Goal: Task Accomplishment & Management: Use online tool/utility

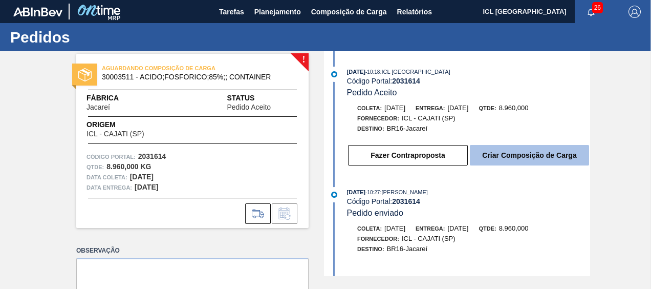
click at [517, 150] on button "Criar Composição de Carga" at bounding box center [529, 155] width 119 height 20
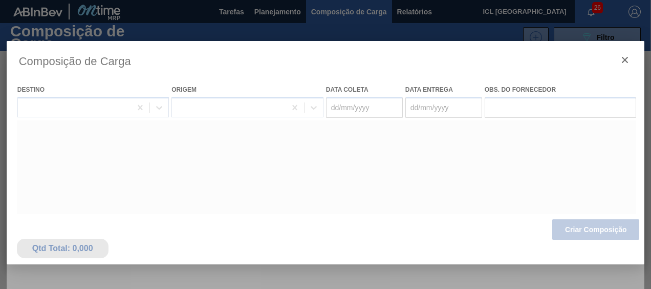
type coleta "[DATE]"
type entrega "[DATE]"
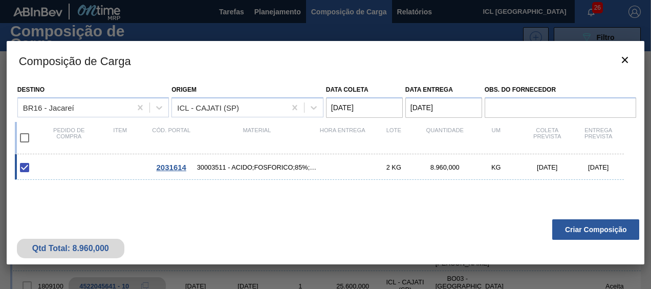
click at [600, 224] on button "Criar Composição" at bounding box center [596, 229] width 87 height 20
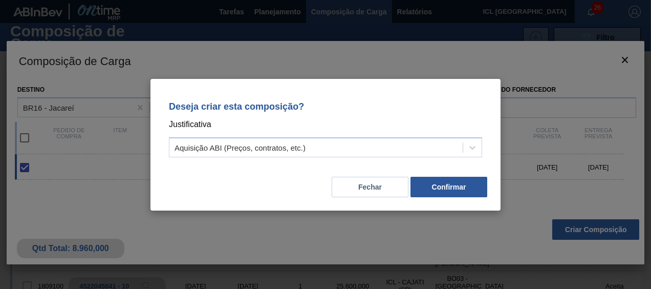
click at [462, 201] on div "Deseja criar esta composição? Justificativa Aquisição ABI (Preços, contratos, e…" at bounding box center [326, 145] width 350 height 132
click at [449, 193] on button "Confirmar" at bounding box center [449, 187] width 77 height 20
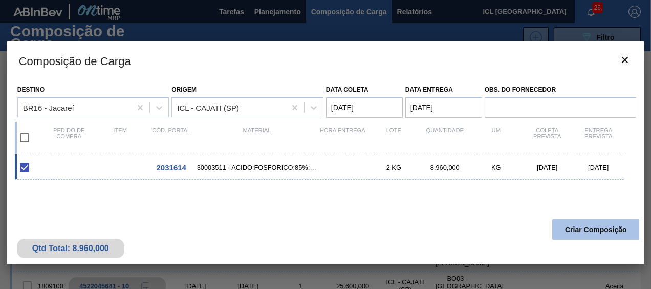
click at [584, 222] on button "Criar Composição" at bounding box center [596, 229] width 87 height 20
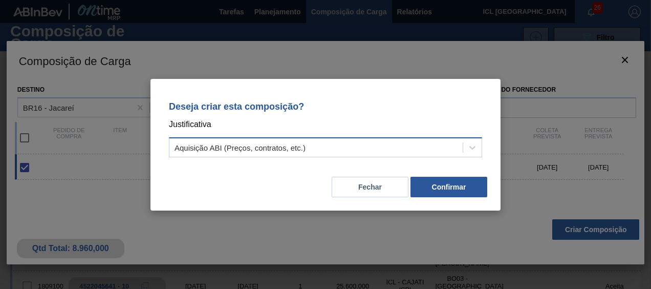
click at [455, 156] on div "Aquisição ABI (Preços, contratos, etc.)" at bounding box center [325, 147] width 313 height 20
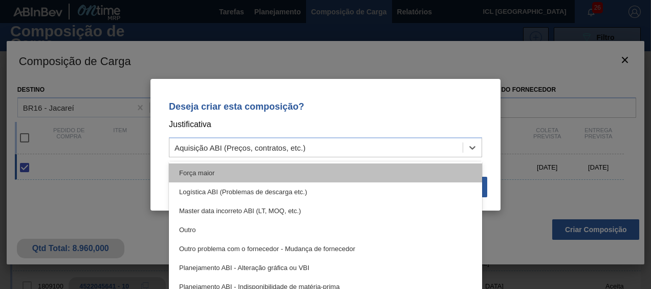
scroll to position [51, 0]
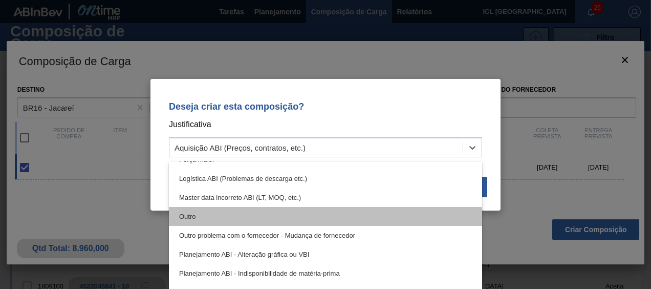
click at [389, 212] on div "Outro" at bounding box center [325, 216] width 313 height 19
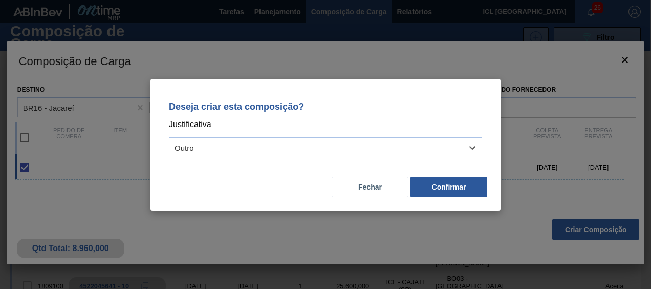
click at [433, 173] on div "Fechar Confirmar" at bounding box center [326, 180] width 326 height 35
click at [441, 183] on button "Confirmar" at bounding box center [449, 187] width 77 height 20
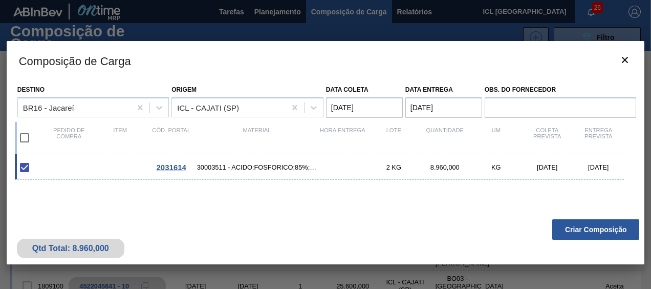
click at [587, 218] on div "Qtd Total: 8.960,000 Criar Composição" at bounding box center [326, 239] width 639 height 50
click at [593, 228] on button "Criar Composição" at bounding box center [596, 229] width 87 height 20
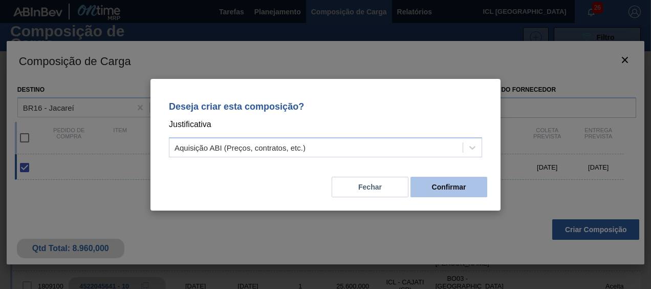
click at [444, 185] on button "Confirmar" at bounding box center [449, 187] width 77 height 20
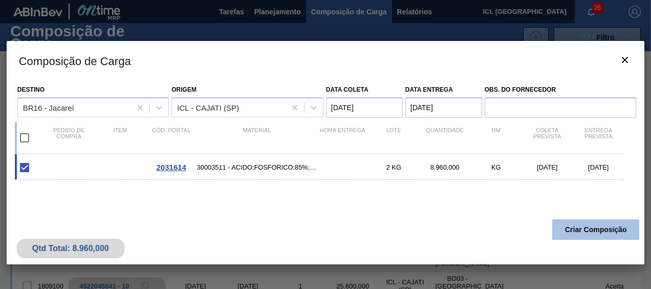
click at [583, 219] on button "Criar Composição" at bounding box center [596, 229] width 87 height 20
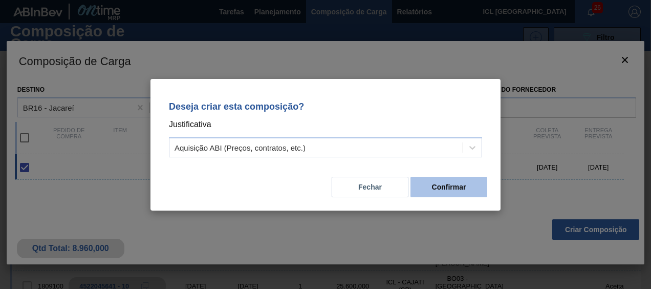
click at [465, 189] on button "Confirmar" at bounding box center [449, 187] width 77 height 20
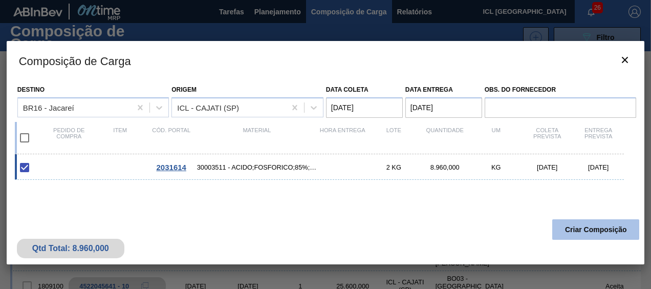
click at [587, 227] on button "Criar Composição" at bounding box center [596, 229] width 87 height 20
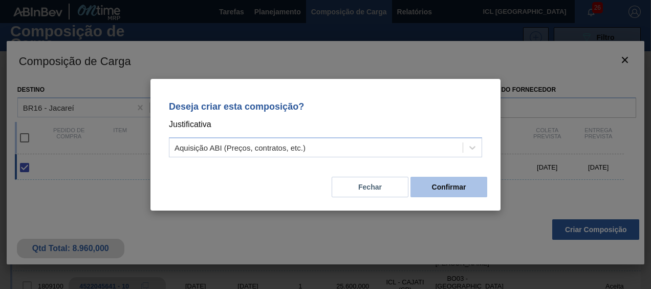
click at [454, 187] on button "Confirmar" at bounding box center [449, 187] width 77 height 20
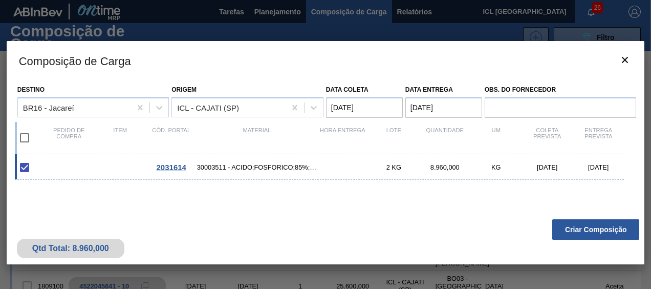
click at [25, 168] on input "checkbox" at bounding box center [25, 168] width 22 height 22
checkbox input "true"
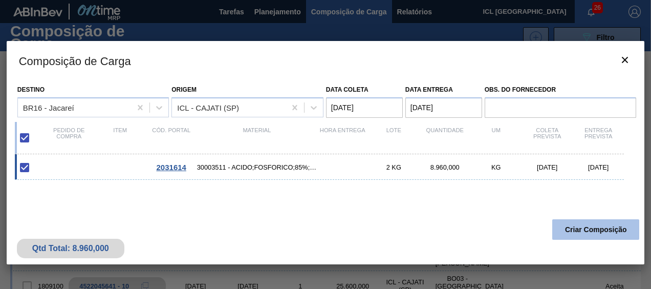
click at [577, 223] on button "Criar Composição" at bounding box center [596, 229] width 87 height 20
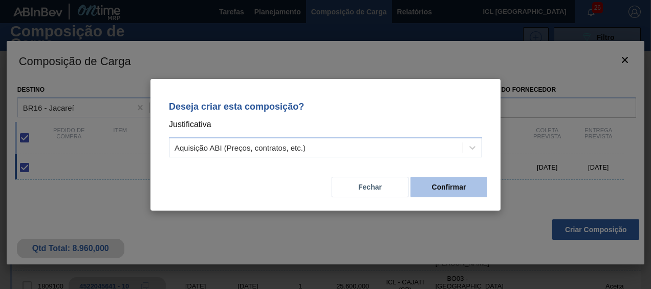
click at [448, 180] on button "Confirmar" at bounding box center [449, 187] width 77 height 20
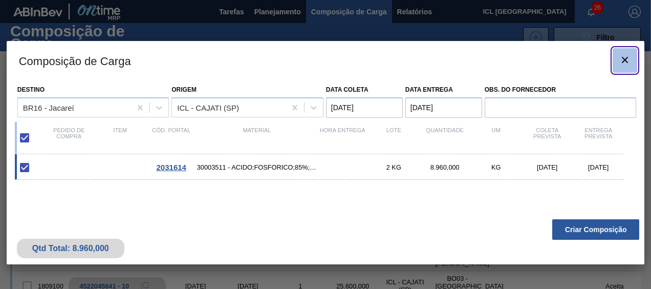
click at [616, 59] on button "botão de ícone" at bounding box center [625, 60] width 25 height 25
